Goal: Information Seeking & Learning: Compare options

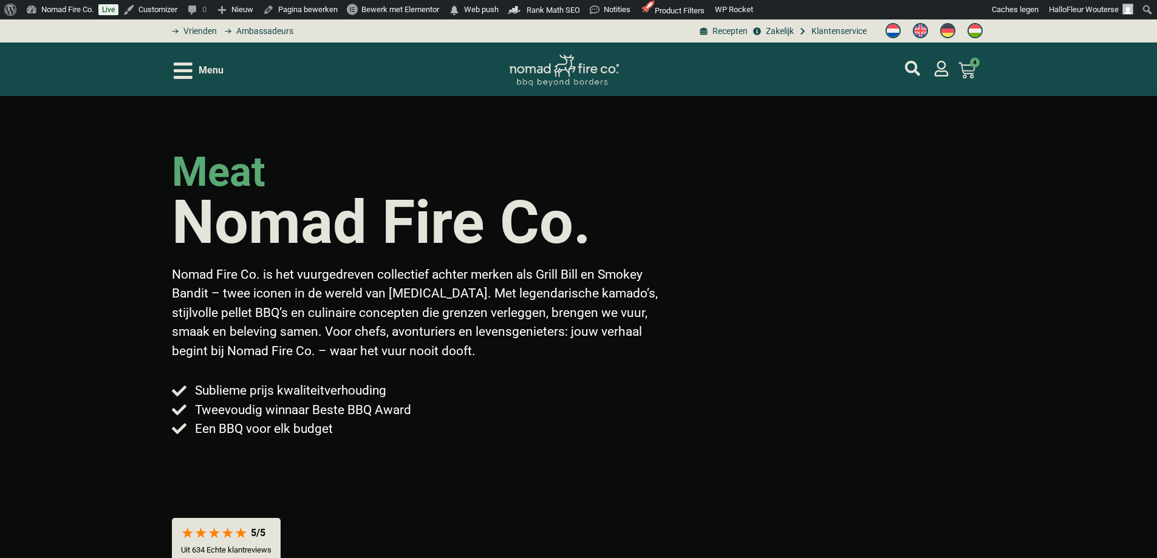
click at [182, 72] on icon "Open/Close Menu" at bounding box center [183, 71] width 19 height 16
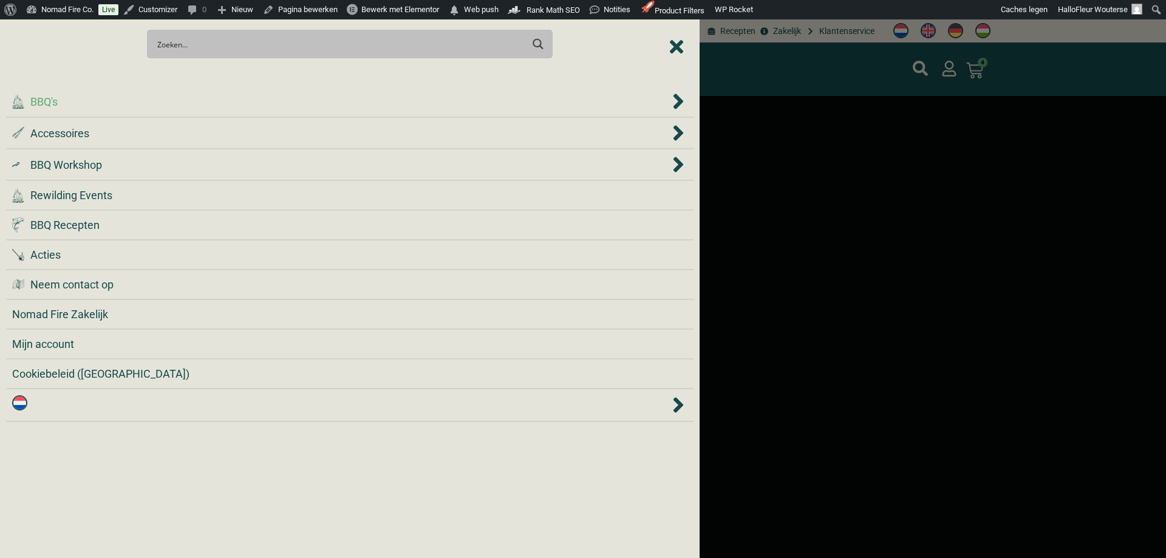
click at [131, 103] on div ".cls-1 { fill: #042e2c; } BBQ's" at bounding box center [341, 102] width 658 height 16
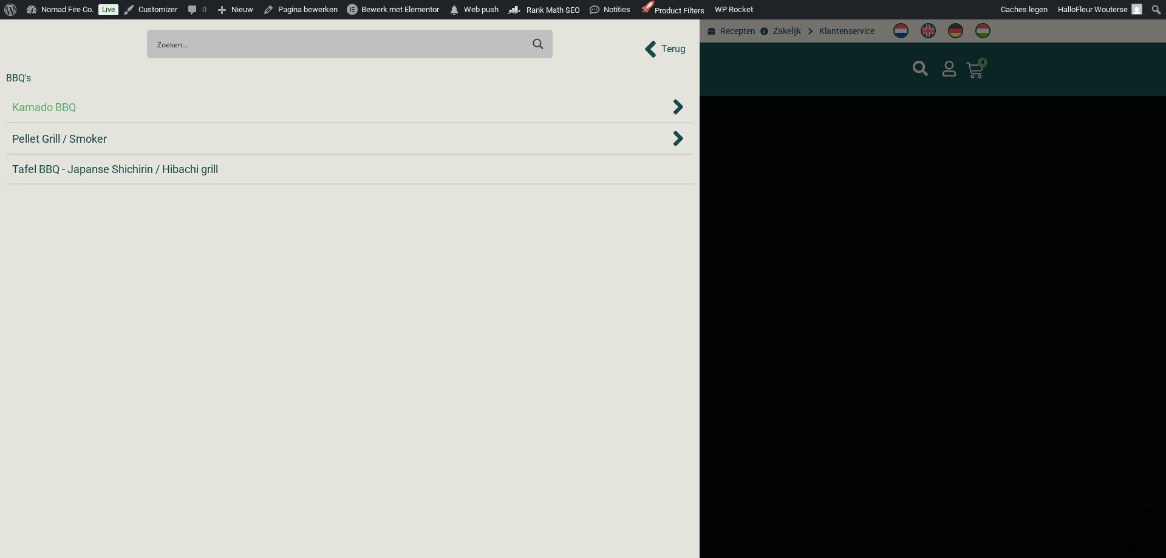
click at [121, 112] on div "Kamado BBQ" at bounding box center [341, 107] width 658 height 16
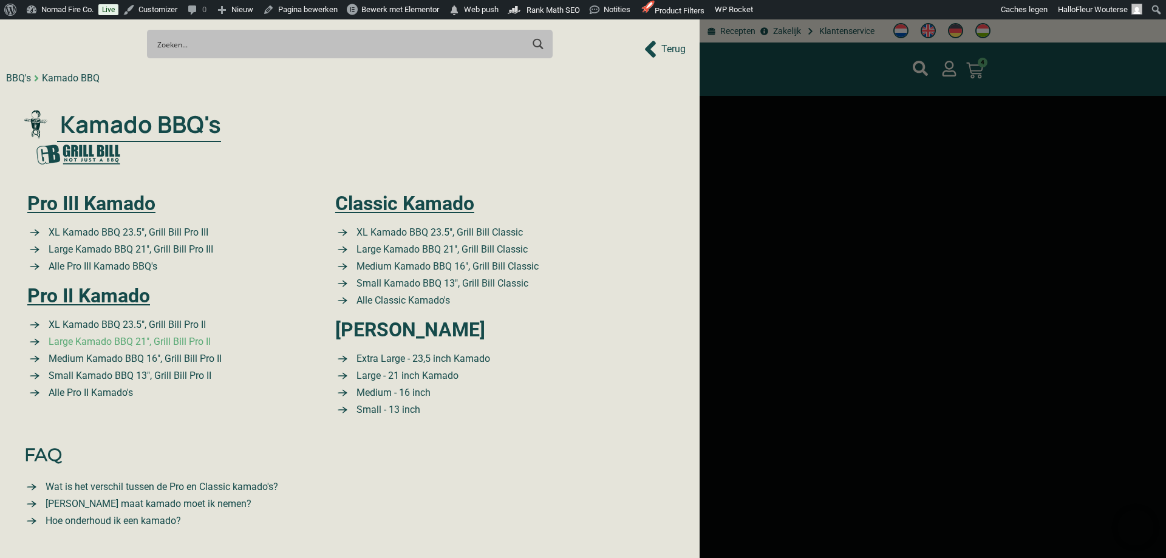
click at [192, 343] on span "Large Kamado BBQ 21″, Grill Bill Pro II" at bounding box center [128, 342] width 165 height 15
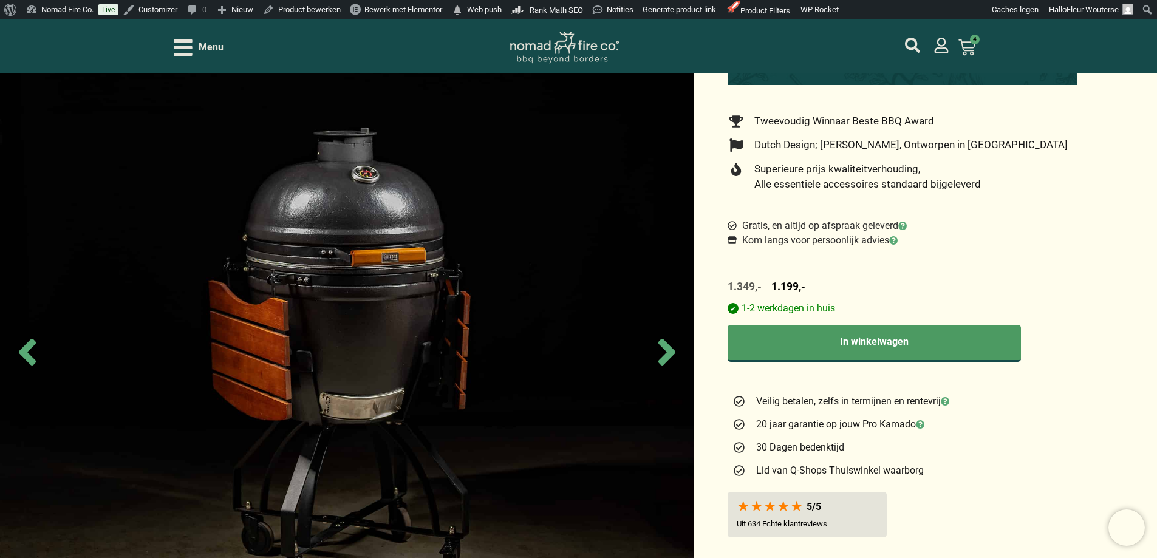
click at [192, 51] on div "Menu" at bounding box center [199, 47] width 50 height 21
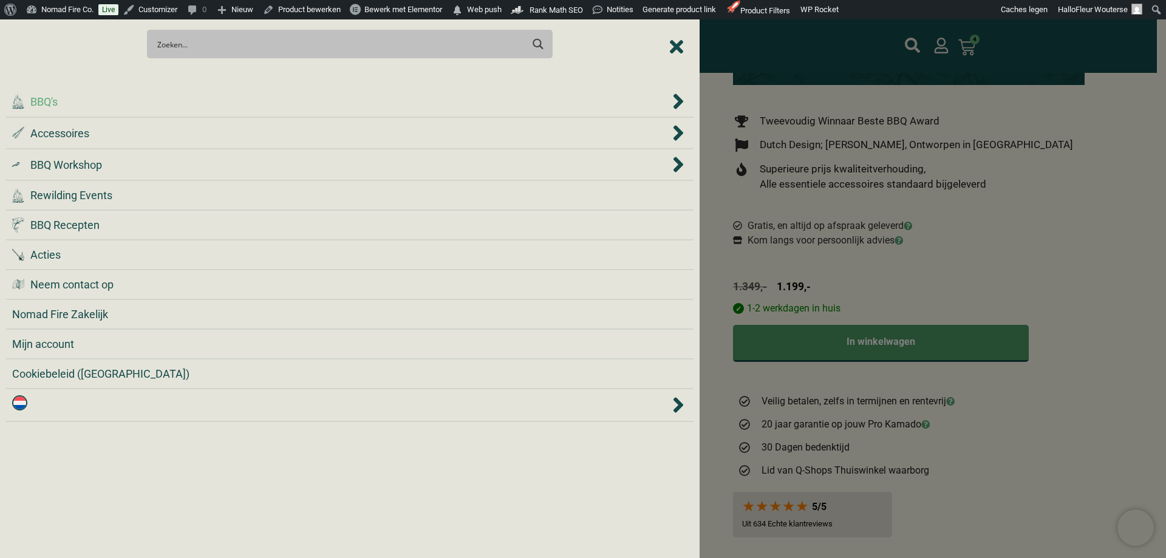
click at [97, 106] on div ".cls-1 { fill: #042e2c; } BBQ's" at bounding box center [341, 102] width 658 height 16
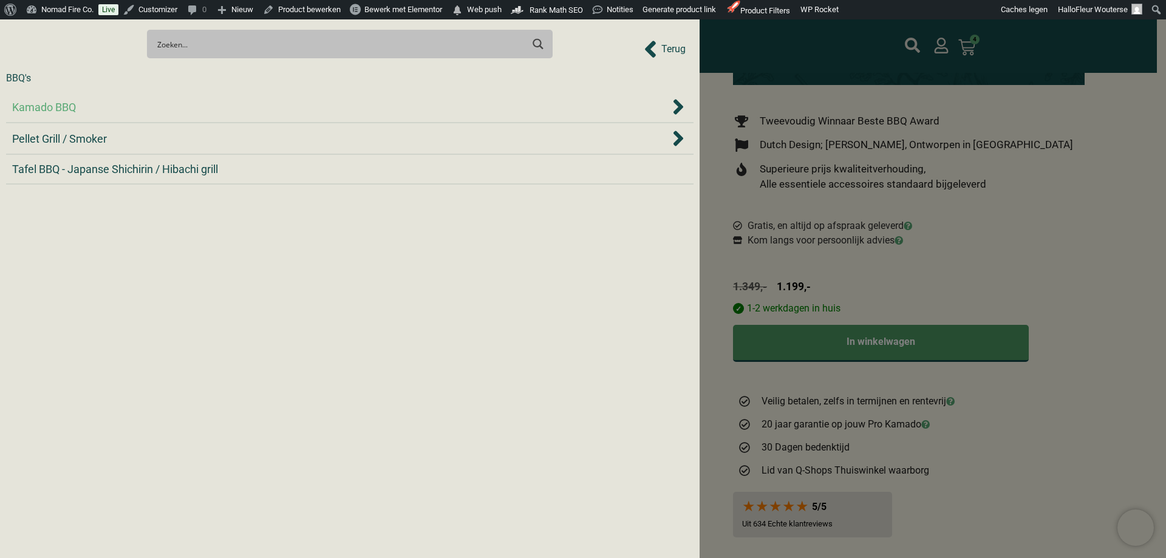
click at [113, 107] on div "Kamado BBQ" at bounding box center [341, 107] width 658 height 16
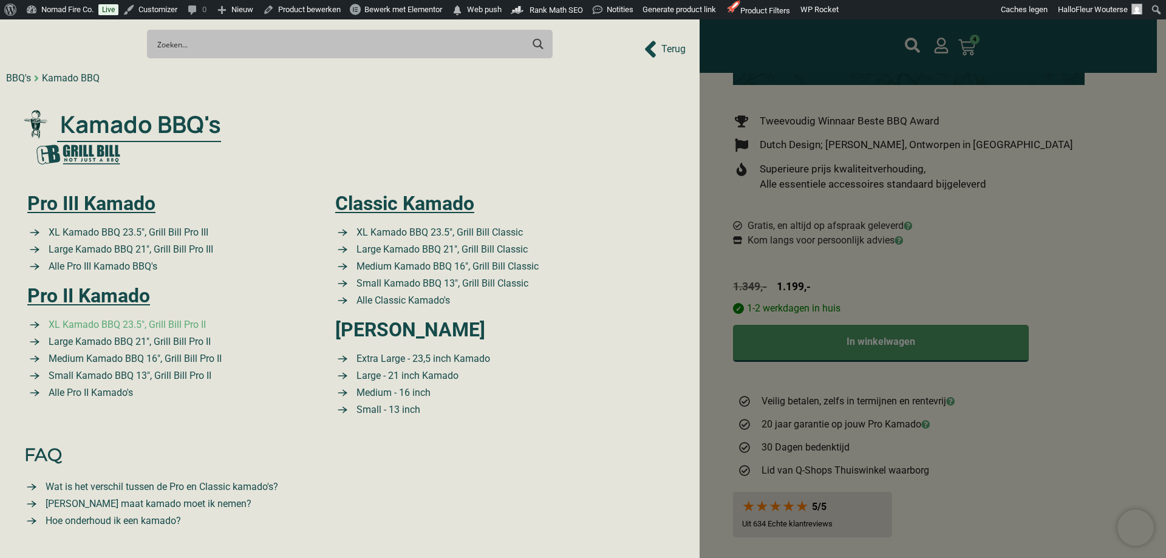
drag, startPoint x: 196, startPoint y: 325, endPoint x: 214, endPoint y: 322, distance: 17.8
click at [196, 325] on span "XL Kamado BBQ 23.5″, Grill Bill Pro II" at bounding box center [126, 325] width 160 height 15
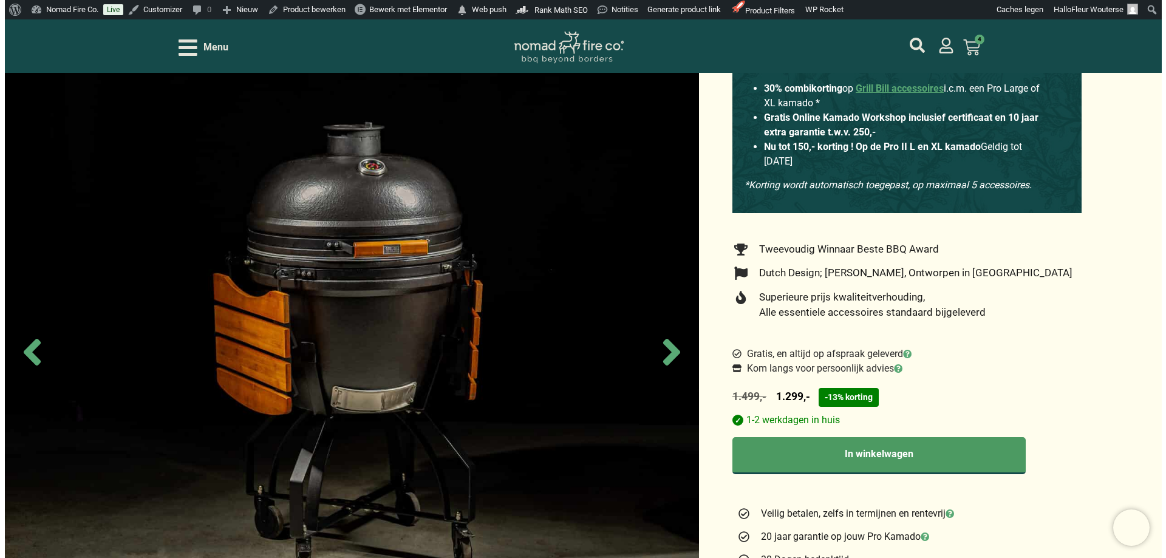
scroll to position [182, 0]
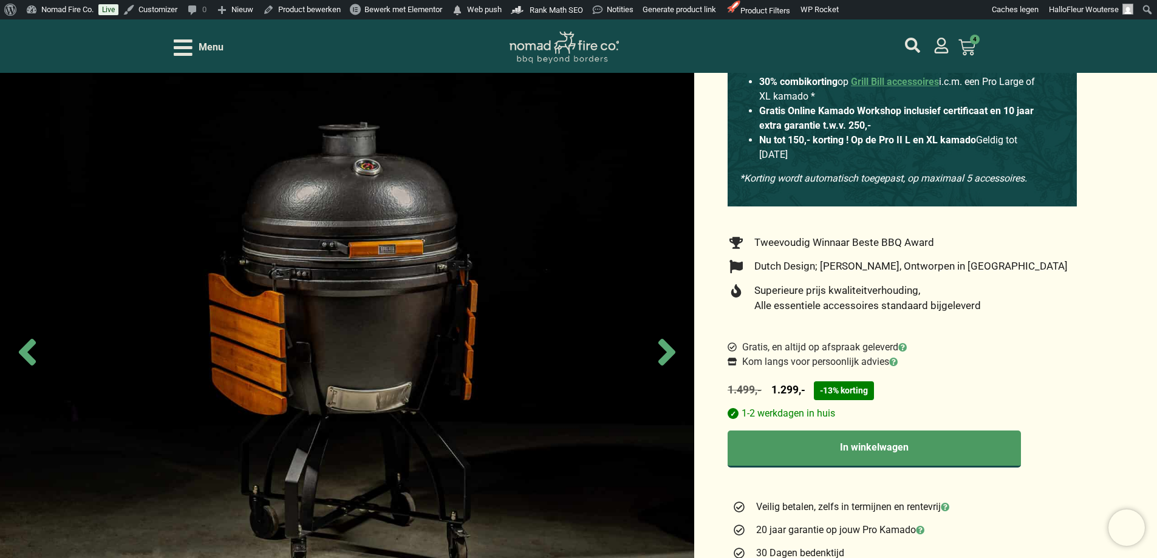
click at [182, 52] on icon "Open/Close Menu" at bounding box center [183, 47] width 19 height 21
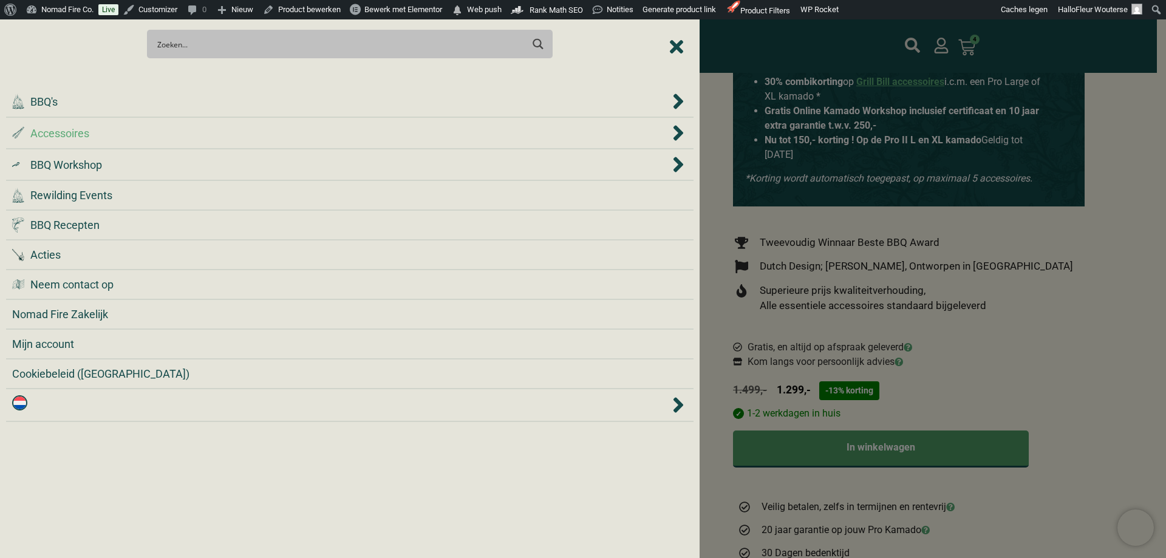
click at [138, 118] on li ".st0 { fill: #2c4a4e; } .st1 { fill: url(#Naamloos_verloop_2); } .st2 { fill: #…" at bounding box center [349, 134] width 687 height 32
click at [141, 111] on li ".cls-1 { fill: #042e2c; } BBQ's" at bounding box center [349, 102] width 687 height 32
click at [341, 121] on li ".st0 { fill: #2c4a4e; } .st1 { fill: url(#Naamloos_verloop_2); } .st2 { fill: #…" at bounding box center [349, 134] width 687 height 32
click at [632, 115] on li ".cls-1 { fill: #042e2c; } BBQ's" at bounding box center [349, 102] width 687 height 32
click at [628, 98] on div ".cls-1 { fill: #042e2c; } BBQ's" at bounding box center [341, 102] width 658 height 16
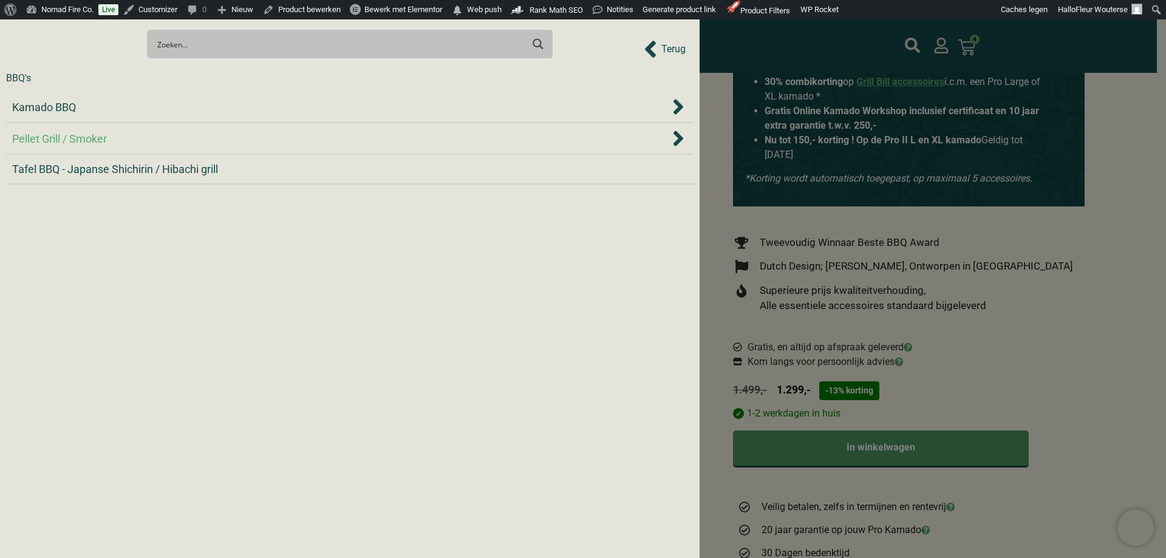
click at [93, 135] on span "Pellet Grill / Smoker" at bounding box center [59, 139] width 95 height 16
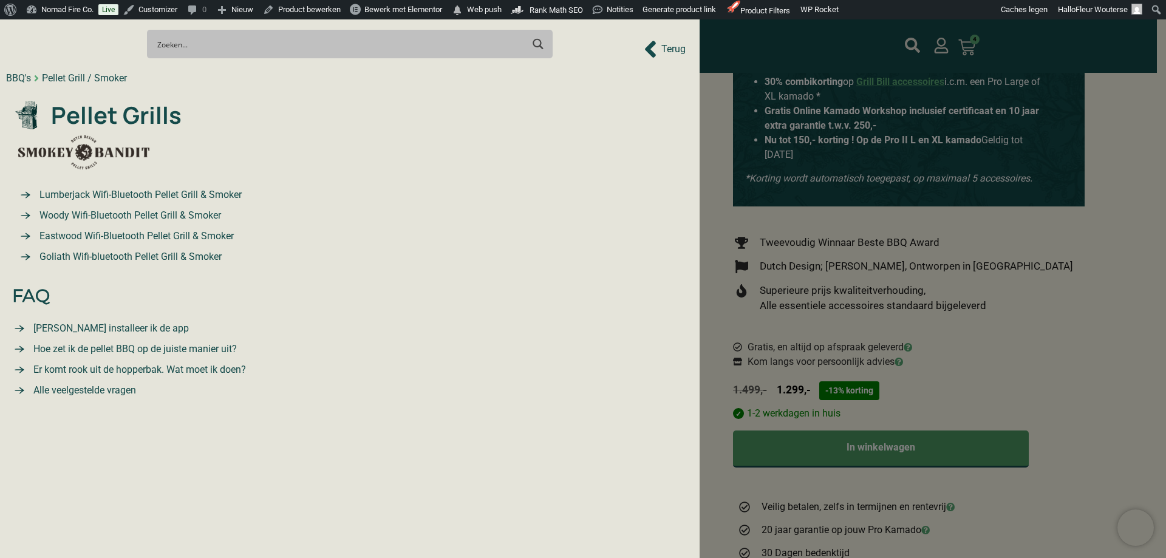
click at [104, 189] on span "Lumberjack Wifi-Bluetooth Pellet Grill & Smoker" at bounding box center [138, 195] width 205 height 15
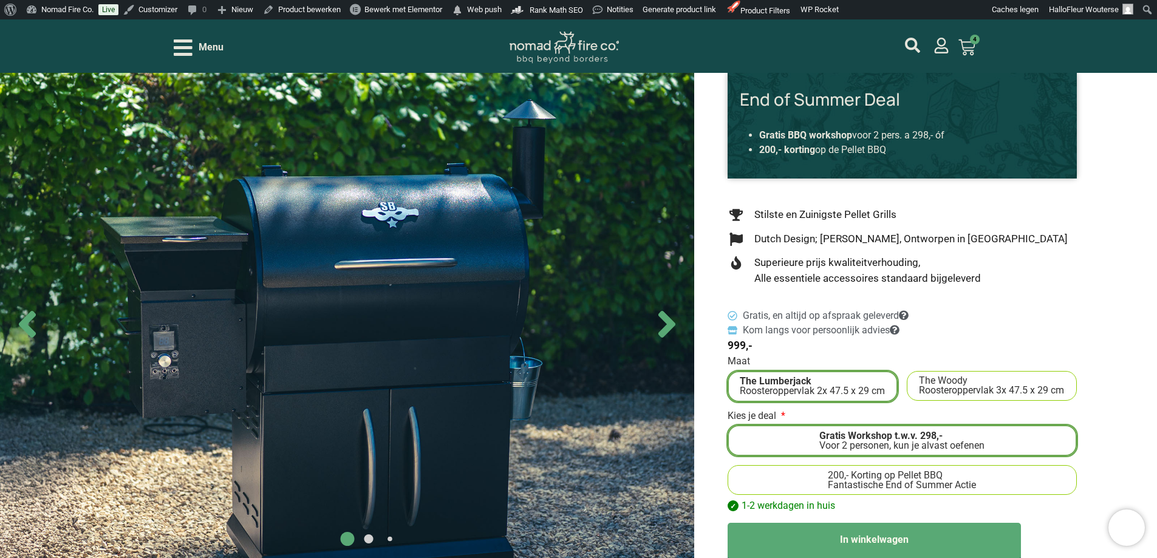
click at [191, 58] on div "Menu Smokey Bandit Smoked Hickory - Pellet 10kg Op voorraad 4 × 20,50 Subtotaal…" at bounding box center [579, 45] width 810 height 53
click at [187, 52] on icon "Open/Close Menu" at bounding box center [183, 47] width 19 height 21
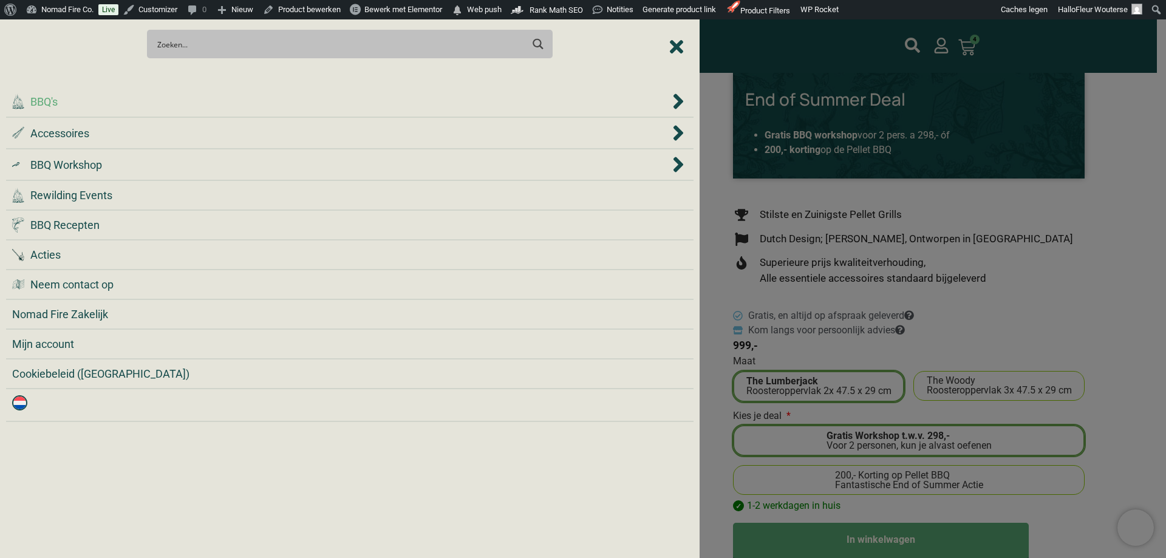
click at [110, 103] on div ".cls-1 { fill: #042e2c; } BBQ's" at bounding box center [341, 102] width 658 height 16
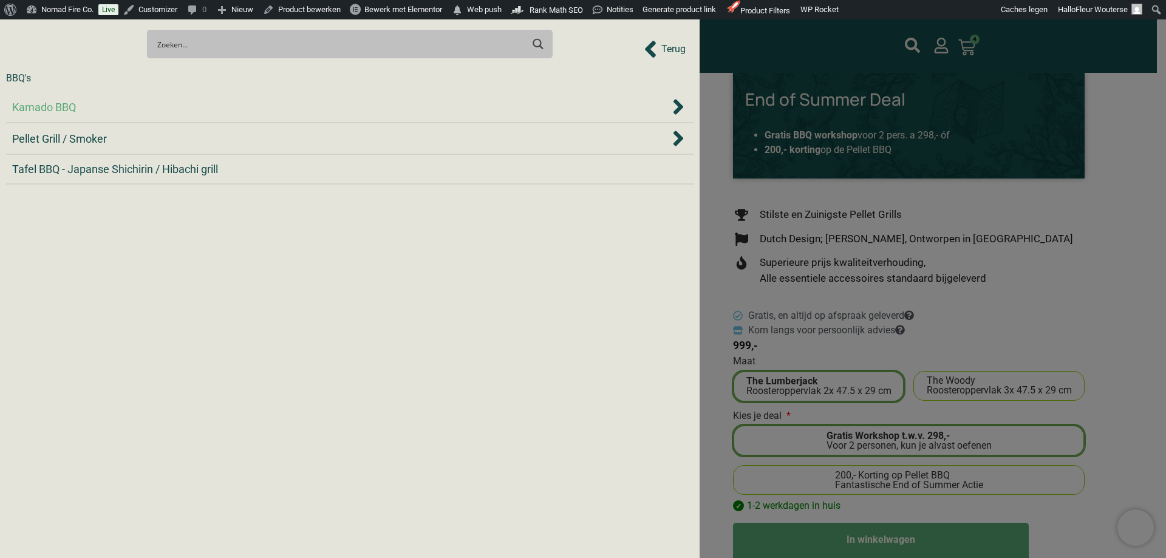
click at [133, 102] on div "Kamado BBQ" at bounding box center [341, 107] width 658 height 16
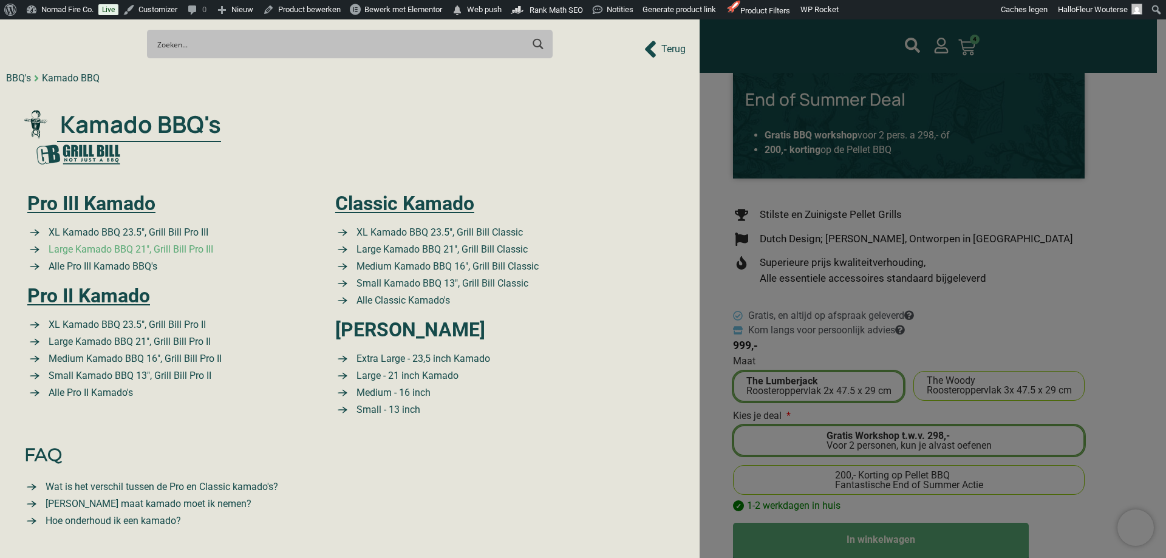
click at [186, 250] on span "Large Kamado BBQ 21″, Grill Bill Pro III" at bounding box center [130, 249] width 168 height 15
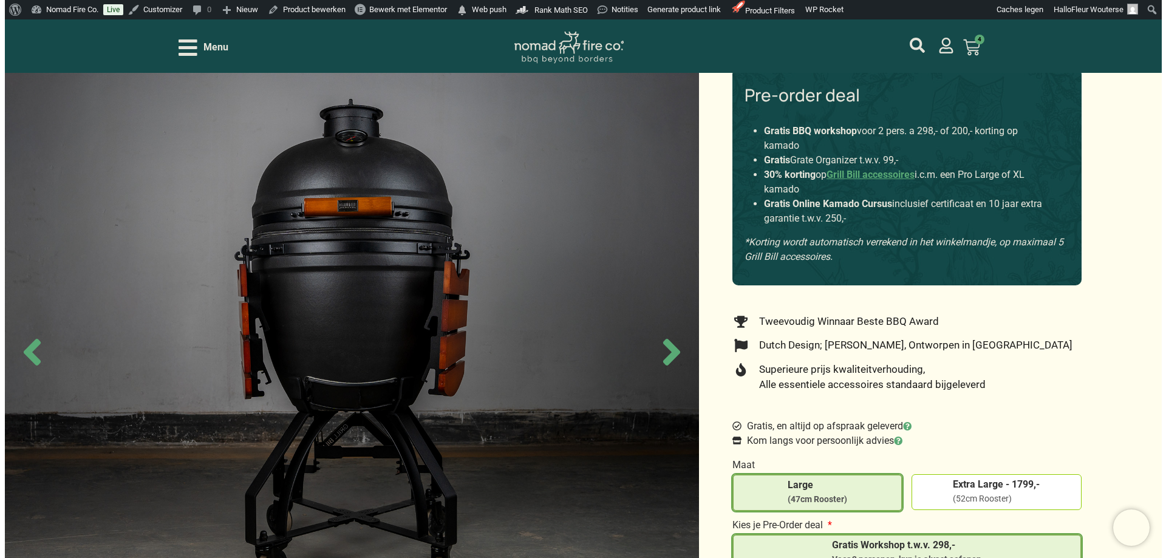
scroll to position [121, 0]
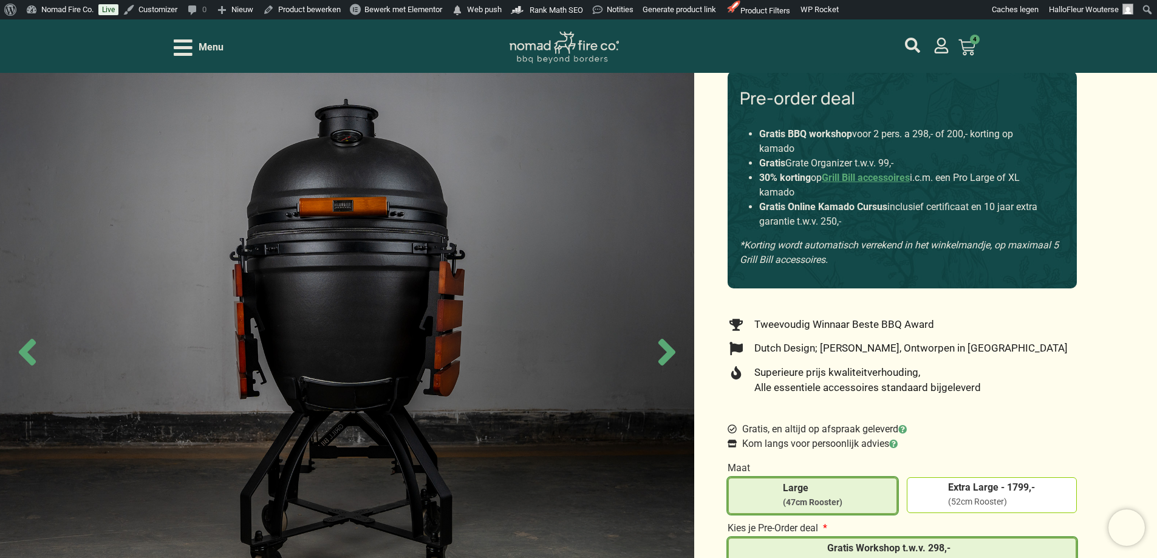
click at [180, 37] on icon "Open/Close Menu" at bounding box center [183, 47] width 19 height 21
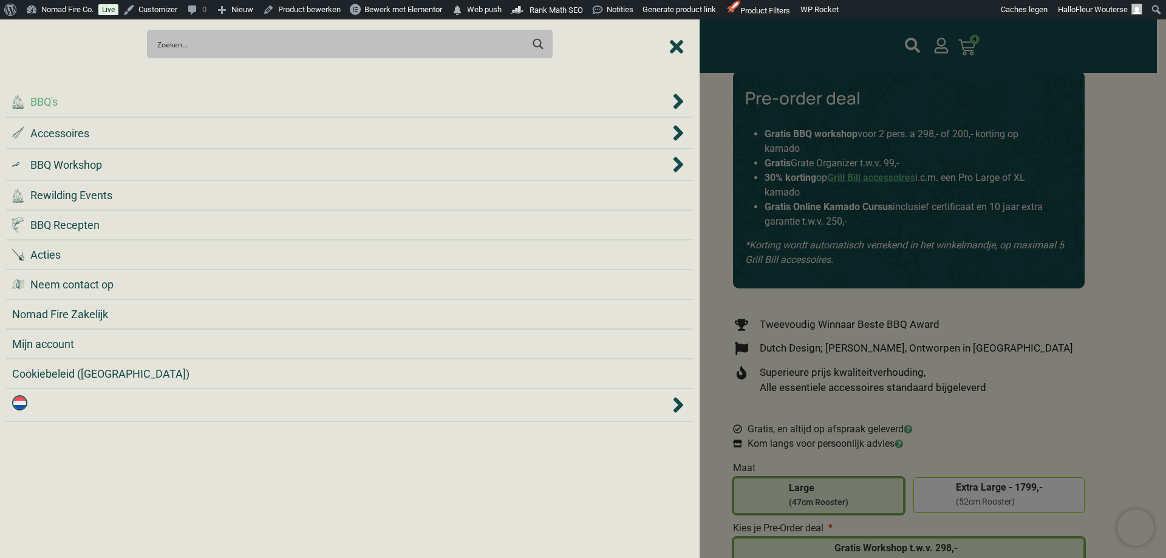
click at [150, 98] on div ".cls-1 { fill: #042e2c; } BBQ's" at bounding box center [341, 102] width 658 height 16
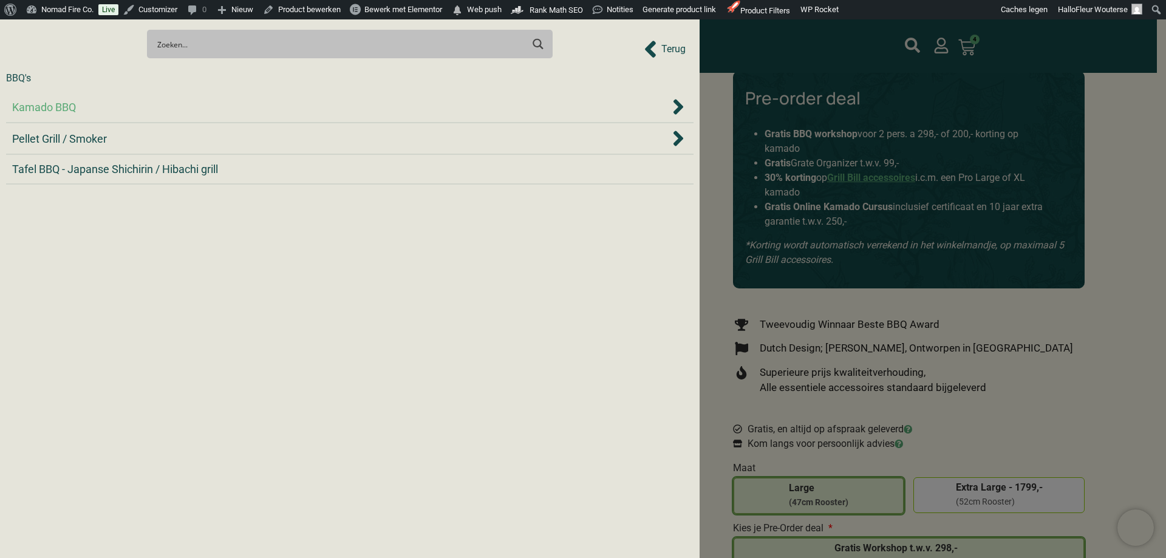
click at [147, 104] on div "Kamado BBQ" at bounding box center [341, 107] width 658 height 16
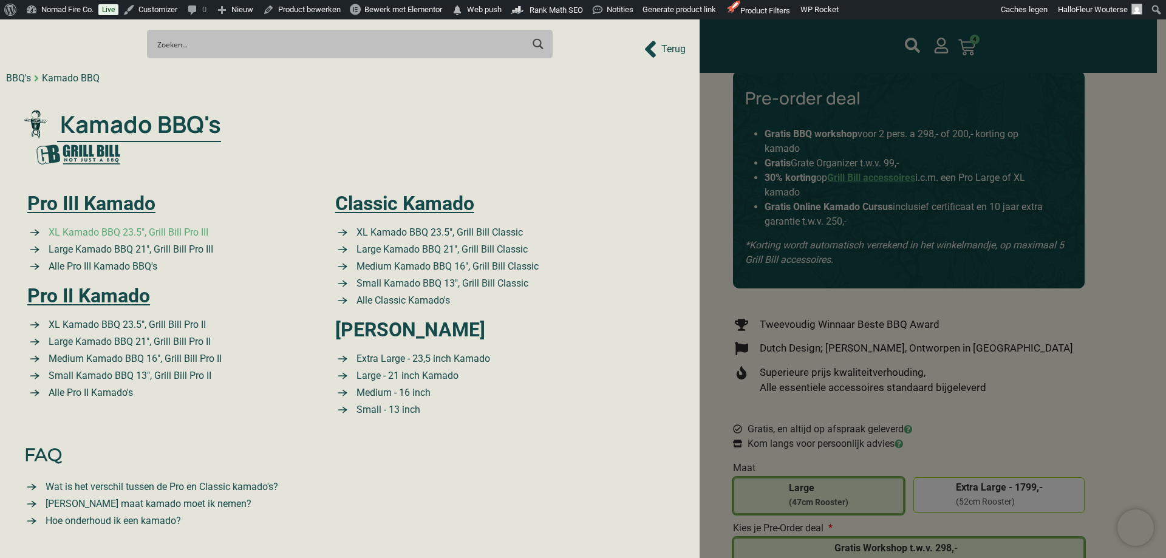
click at [130, 231] on span "XL Kamado BBQ 23.5″, Grill Bill Pro III" at bounding box center [127, 232] width 163 height 15
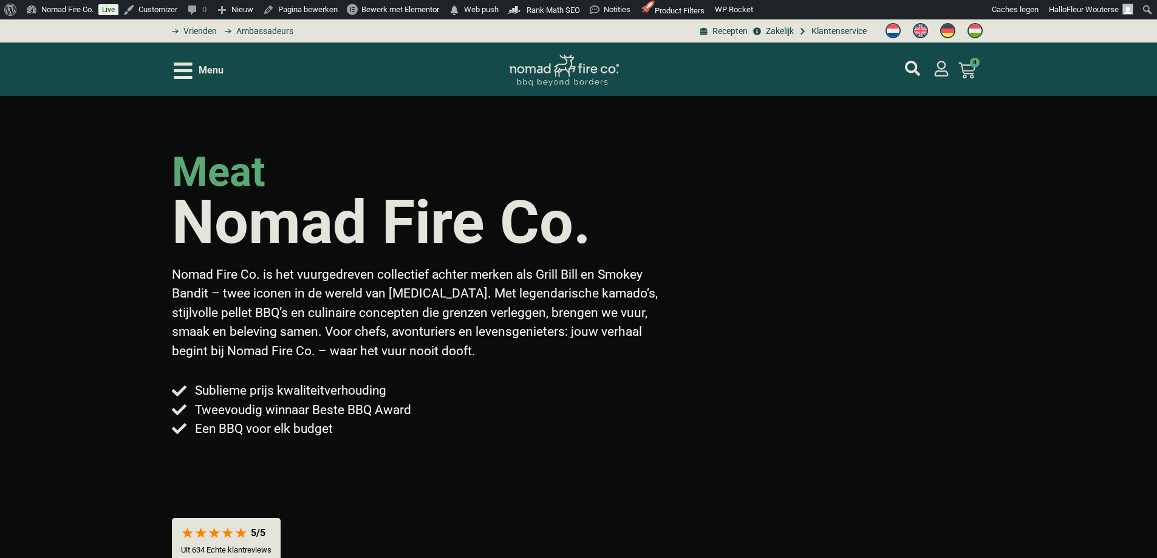
click at [941, 72] on icon "mijn account" at bounding box center [941, 69] width 14 height 16
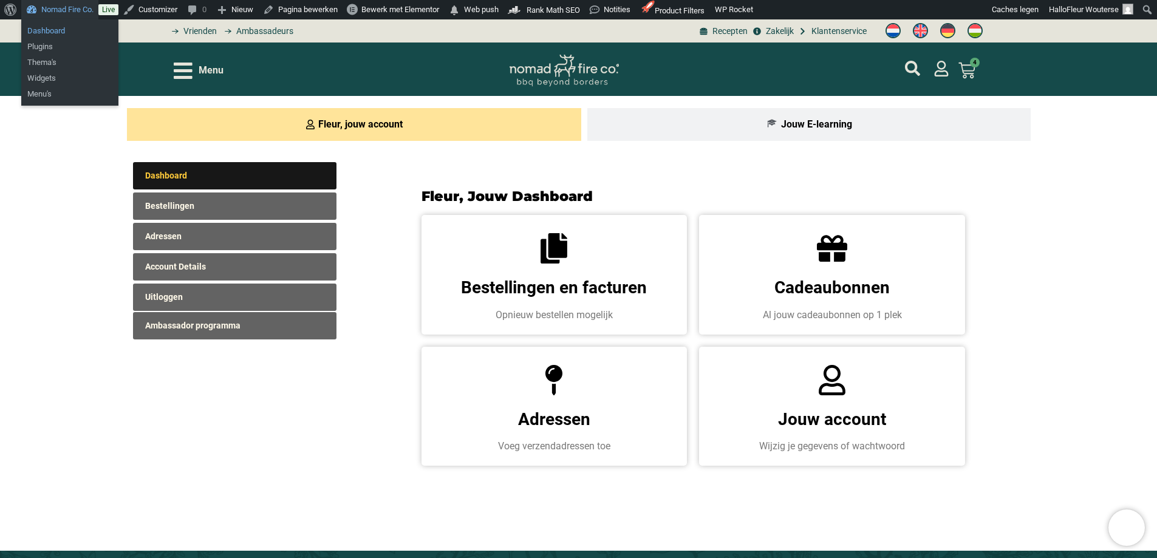
drag, startPoint x: 59, startPoint y: 29, endPoint x: 213, endPoint y: 21, distance: 154.5
click at [59, 30] on link "Dashboard" at bounding box center [69, 31] width 97 height 16
